Goal: Task Accomplishment & Management: Complete application form

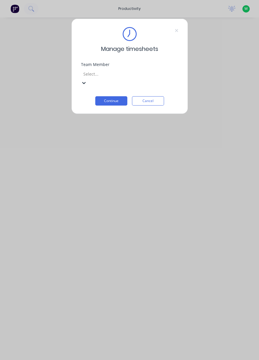
scroll to position [45, 0]
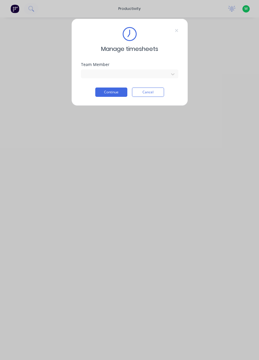
click at [117, 93] on button "Continue" at bounding box center [111, 92] width 32 height 9
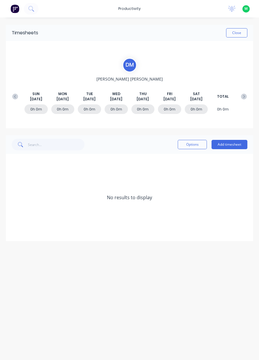
click at [234, 146] on button "Add timesheet" at bounding box center [229, 144] width 36 height 9
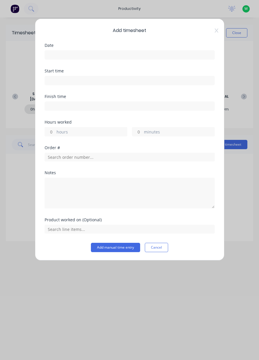
click at [112, 52] on input at bounding box center [129, 55] width 169 height 9
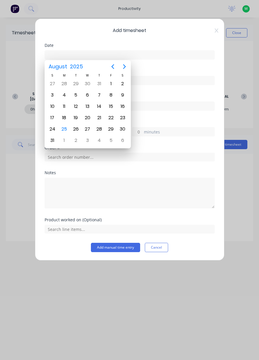
click at [68, 129] on div "25" at bounding box center [64, 129] width 12 height 11
type input "[DATE]"
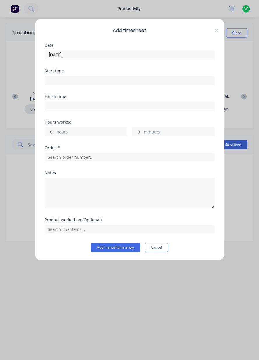
click at [79, 134] on label "hours" at bounding box center [91, 132] width 70 height 7
click at [55, 134] on input "hours" at bounding box center [50, 131] width 10 height 9
type input "1"
type input "8"
click at [140, 154] on input "text" at bounding box center [130, 157] width 170 height 9
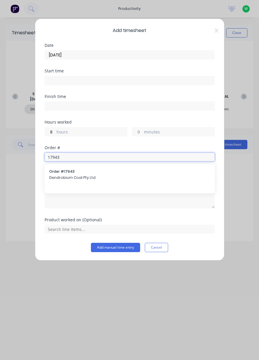
type input "17943"
click at [76, 177] on span "Dendrobium Coal Pty Ltd" at bounding box center [129, 177] width 161 height 5
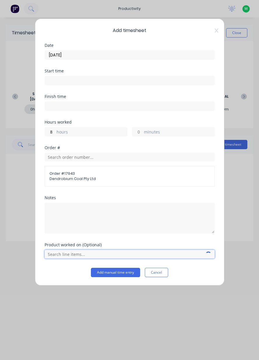
click at [90, 255] on input "text" at bounding box center [130, 254] width 170 height 9
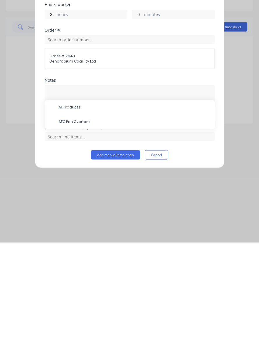
click at [87, 241] on span "AFC Pan Overhaul" at bounding box center [133, 239] width 151 height 5
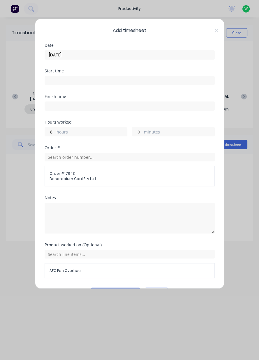
scroll to position [15, 0]
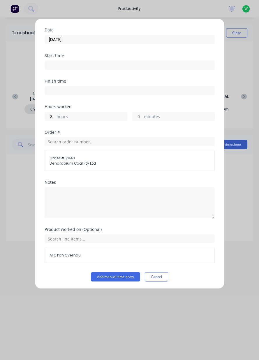
click at [125, 274] on button "Add manual time entry" at bounding box center [115, 276] width 49 height 9
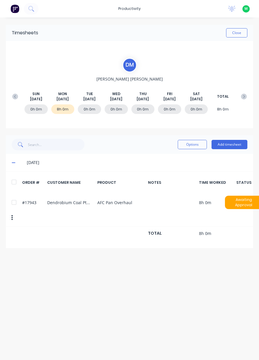
click at [235, 31] on button "Close" at bounding box center [236, 32] width 21 height 9
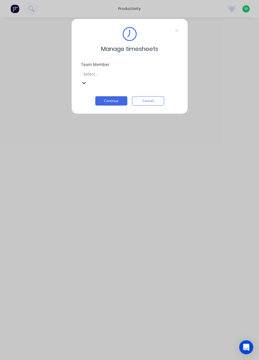
scroll to position [52, 0]
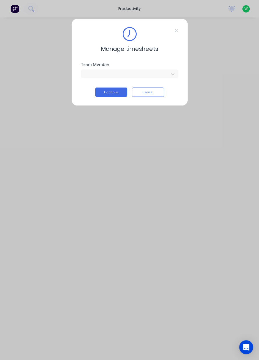
click at [108, 93] on button "Continue" at bounding box center [111, 92] width 32 height 9
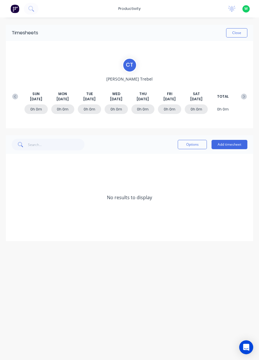
click at [232, 146] on button "Add timesheet" at bounding box center [229, 144] width 36 height 9
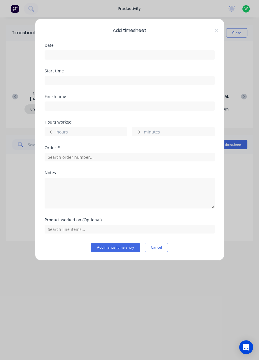
click at [64, 53] on input at bounding box center [129, 55] width 169 height 9
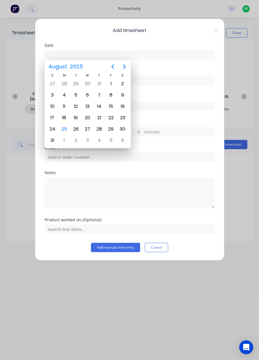
click at [64, 127] on div "25" at bounding box center [64, 129] width 9 height 9
type input "[DATE]"
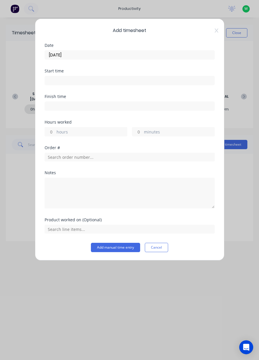
click at [64, 132] on label "hours" at bounding box center [91, 132] width 70 height 7
click at [55, 132] on input "hours" at bounding box center [50, 131] width 10 height 9
type input "8"
click at [65, 154] on input "text" at bounding box center [130, 157] width 170 height 9
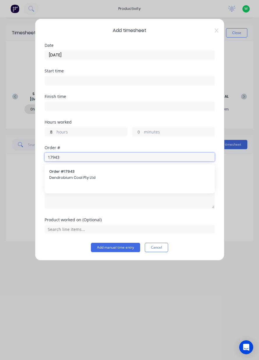
type input "17943"
click at [68, 174] on div "Order # 17943 Dendrobium Coal Pty Ltd" at bounding box center [129, 175] width 161 height 12
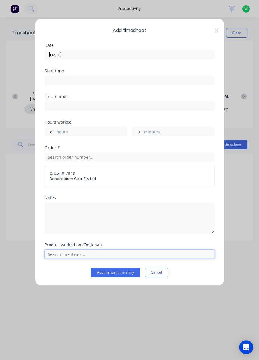
click at [73, 253] on input "text" at bounding box center [130, 254] width 170 height 9
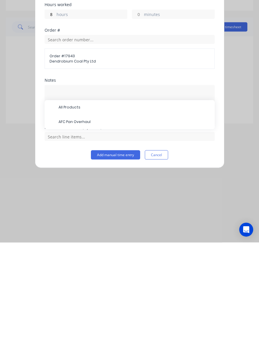
click at [79, 240] on span "AFC Pan Overhaul" at bounding box center [133, 239] width 151 height 5
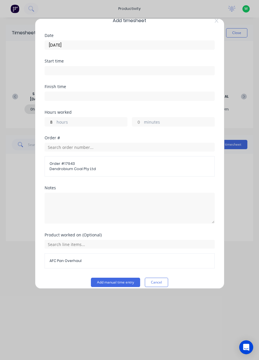
scroll to position [15, 0]
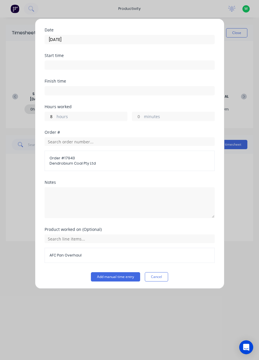
click at [115, 277] on button "Add manual time entry" at bounding box center [115, 276] width 49 height 9
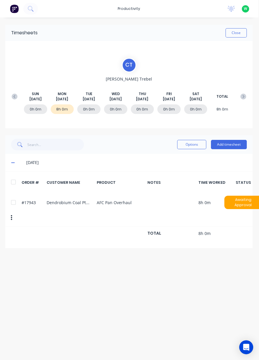
scroll to position [0, 0]
click at [238, 32] on button "Close" at bounding box center [236, 32] width 21 height 9
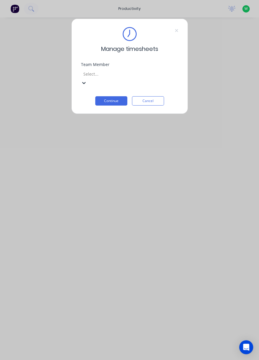
scroll to position [150, 0]
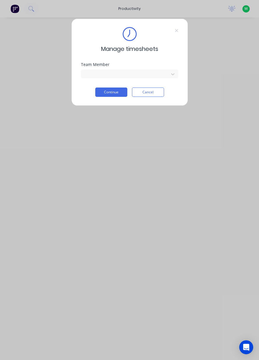
click at [114, 92] on button "Continue" at bounding box center [111, 92] width 32 height 9
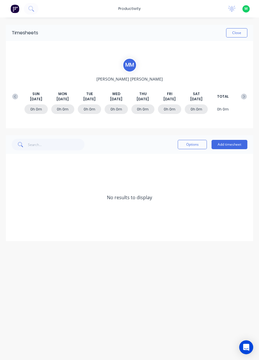
click at [237, 143] on button "Add timesheet" at bounding box center [229, 144] width 36 height 9
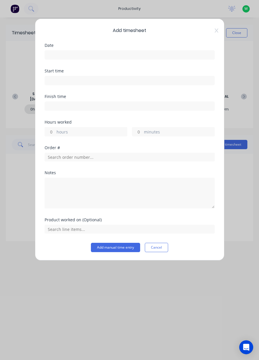
click at [85, 57] on input at bounding box center [129, 55] width 169 height 9
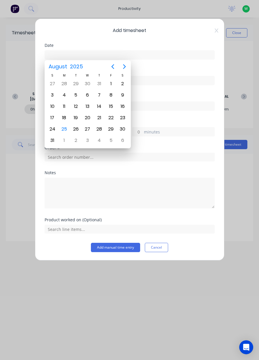
click at [69, 126] on div "25" at bounding box center [64, 129] width 12 height 11
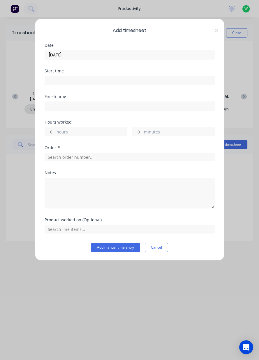
type input "[DATE]"
click at [66, 130] on label "hours" at bounding box center [91, 132] width 70 height 7
click at [55, 130] on input "hours" at bounding box center [50, 131] width 10 height 9
type input "8"
click at [60, 156] on input "text" at bounding box center [130, 157] width 170 height 9
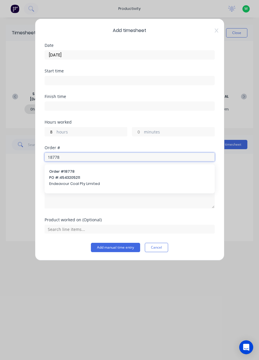
type input "18778"
click at [71, 179] on span "PO #: 4543205211" at bounding box center [129, 177] width 161 height 5
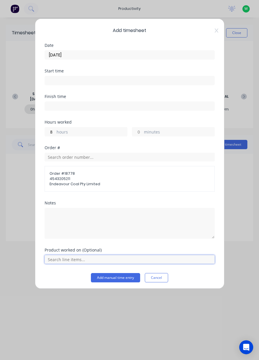
click at [71, 257] on input "text" at bounding box center [130, 259] width 170 height 9
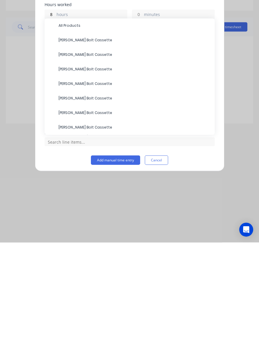
click at [95, 231] on span "[PERSON_NAME] Bolt Cassette" at bounding box center [133, 230] width 151 height 5
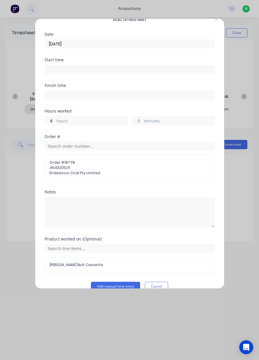
scroll to position [10, 0]
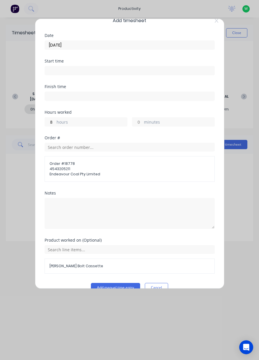
click at [129, 285] on button "Add manual time entry" at bounding box center [115, 287] width 49 height 9
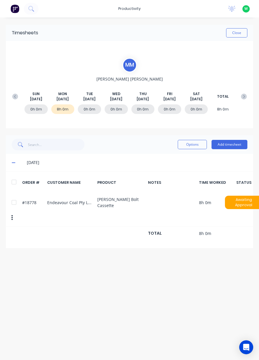
click at [240, 32] on button "Close" at bounding box center [236, 32] width 21 height 9
